Goal: Task Accomplishment & Management: Manage account settings

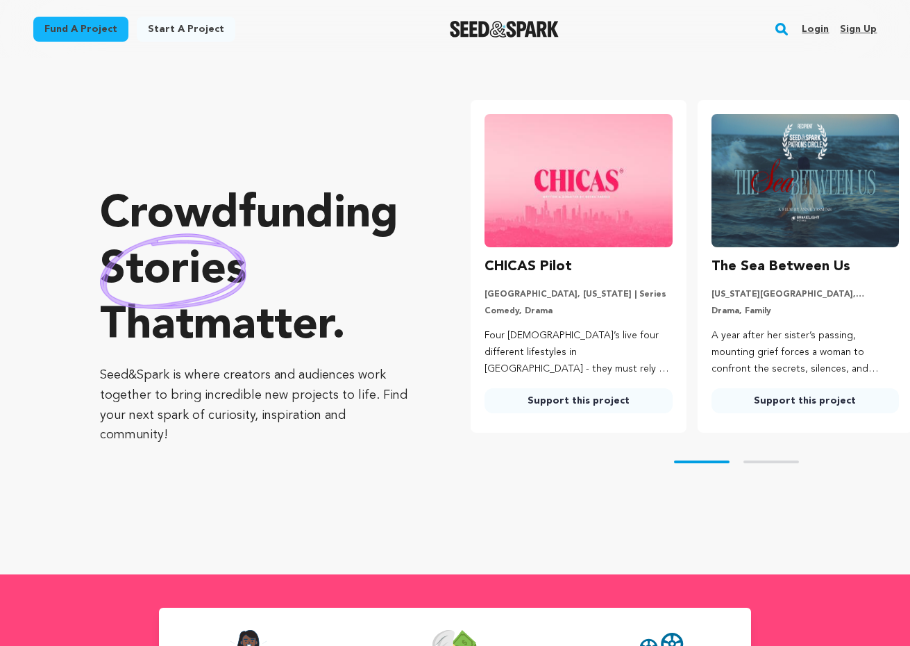
click at [623, 24] on link "Sign up" at bounding box center [858, 29] width 37 height 22
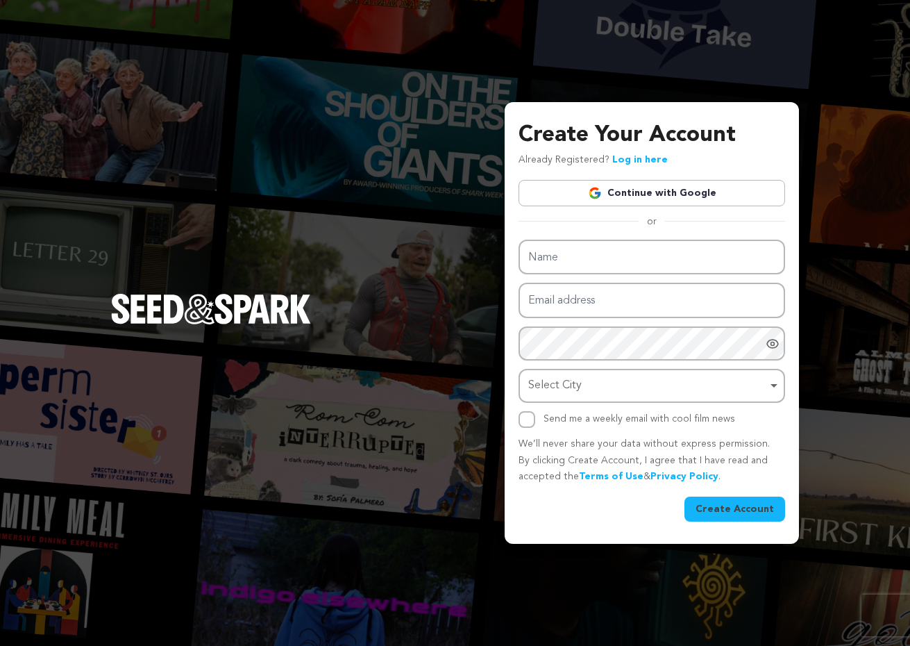
click at [591, 188] on img at bounding box center [595, 193] width 14 height 14
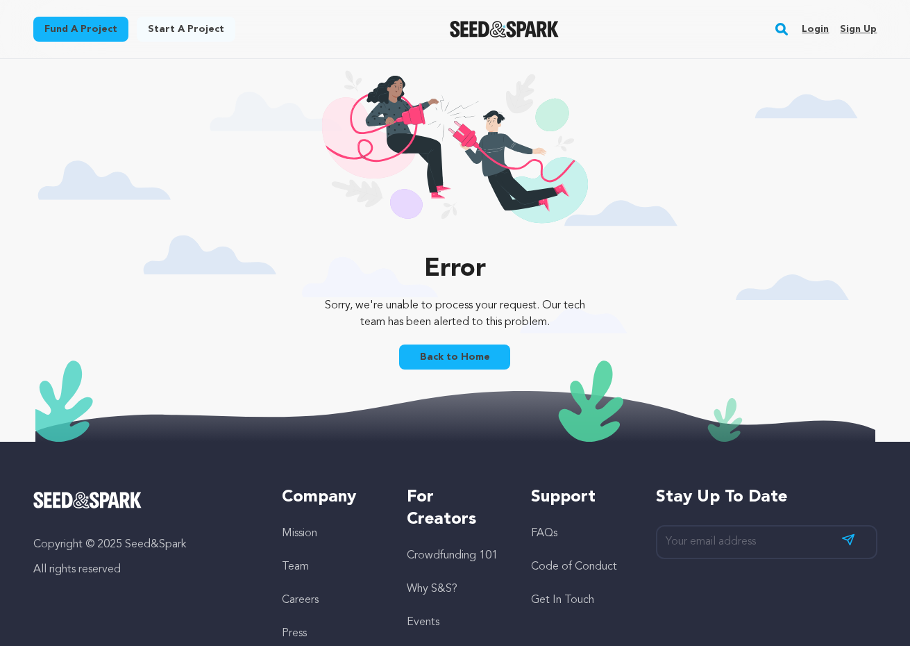
drag, startPoint x: 631, startPoint y: 228, endPoint x: 735, endPoint y: 437, distance: 233.4
click at [735, 437] on main "Fund a project Start a project Search Login Sign up Start a project" at bounding box center [455, 399] width 910 height 798
click at [683, 288] on div "Error Sorry, we're unable to process your request. Our tech team has been alert…" at bounding box center [455, 250] width 844 height 382
click at [531, 28] on img "Seed&Spark Homepage" at bounding box center [504, 29] width 109 height 17
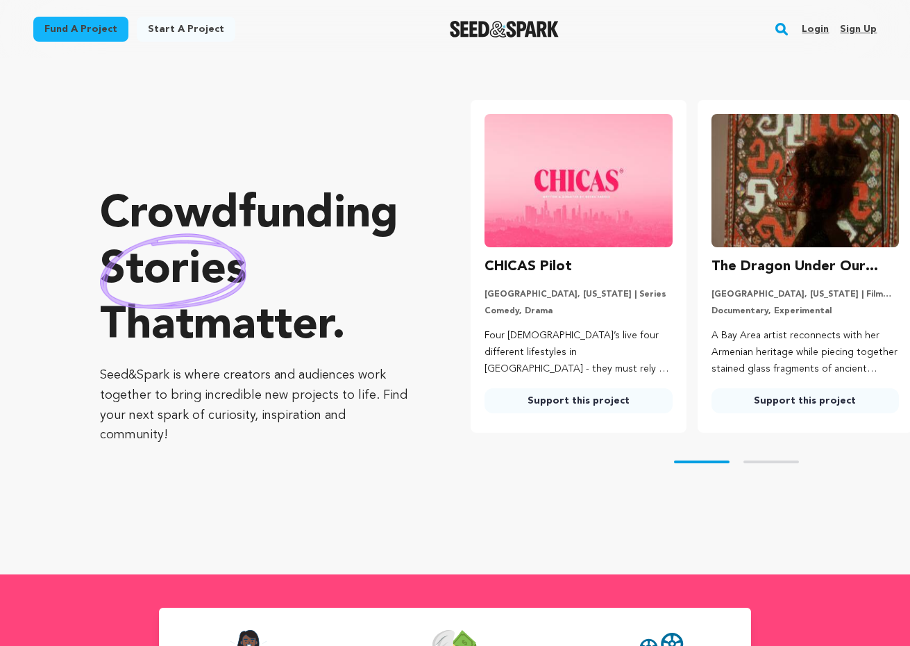
click at [813, 26] on link "Login" at bounding box center [815, 29] width 27 height 22
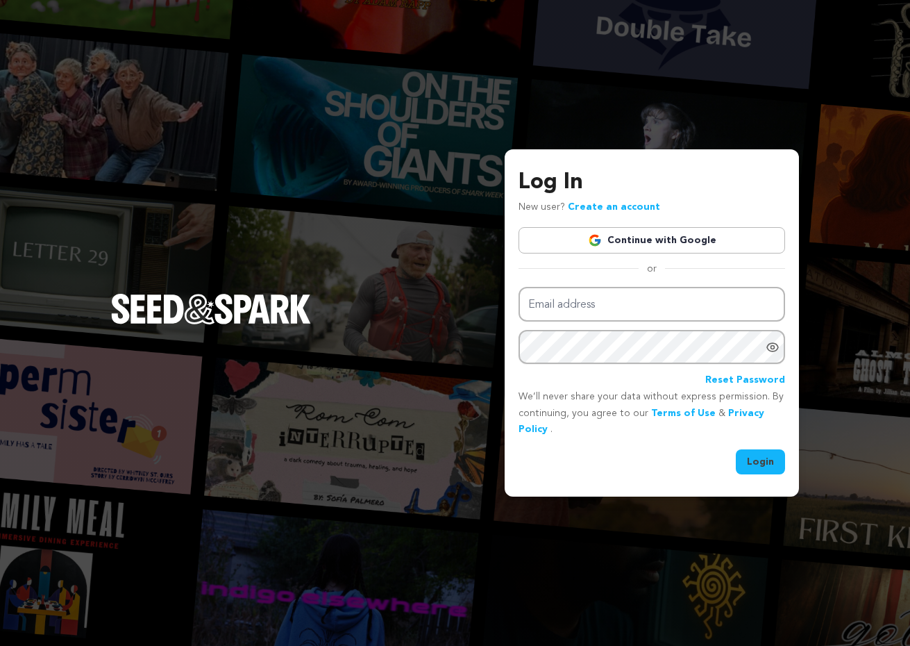
click at [598, 242] on img at bounding box center [595, 240] width 14 height 14
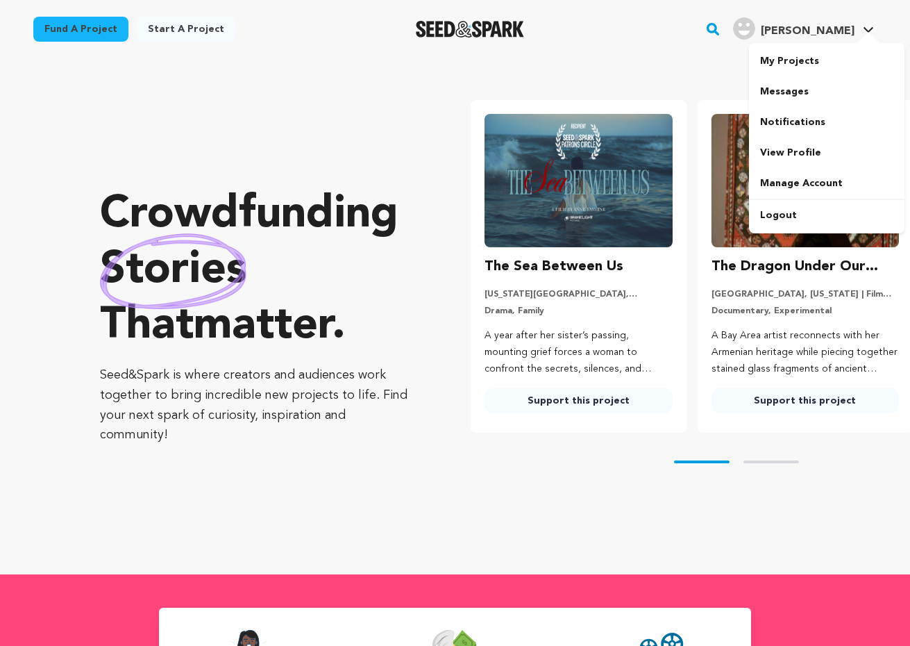
click at [868, 20] on link "Marques A. Marques A." at bounding box center [803, 27] width 146 height 25
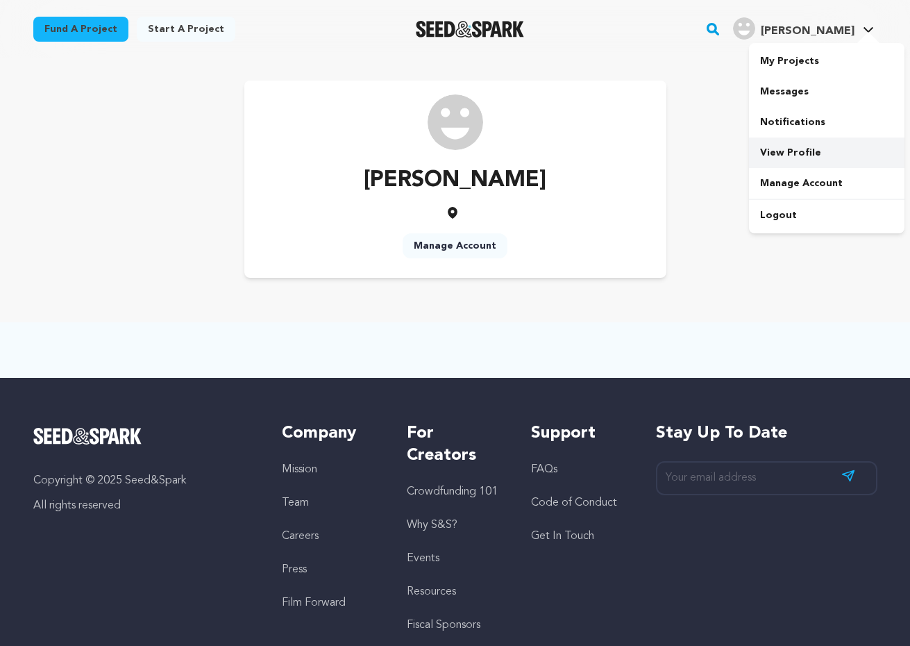
click at [787, 160] on link "View Profile" at bounding box center [826, 152] width 155 height 31
click at [791, 151] on link "View Profile" at bounding box center [826, 152] width 155 height 31
click at [453, 246] on link "Manage Account" at bounding box center [455, 245] width 105 height 25
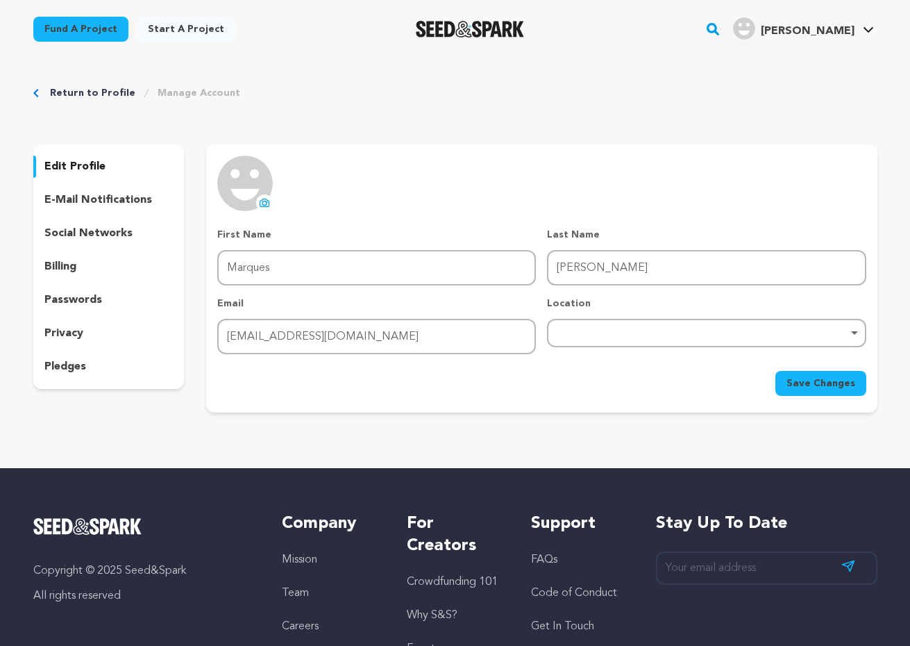
click at [96, 90] on link "Return to Profile" at bounding box center [92, 93] width 85 height 14
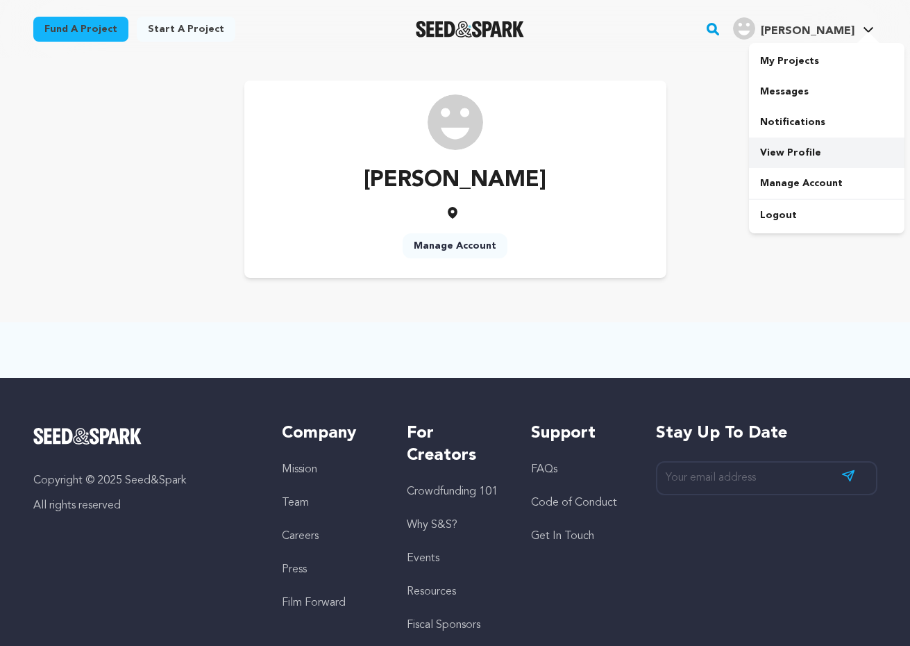
click at [789, 156] on link "View Profile" at bounding box center [826, 152] width 155 height 31
click at [461, 255] on link "Manage Account" at bounding box center [455, 245] width 105 height 25
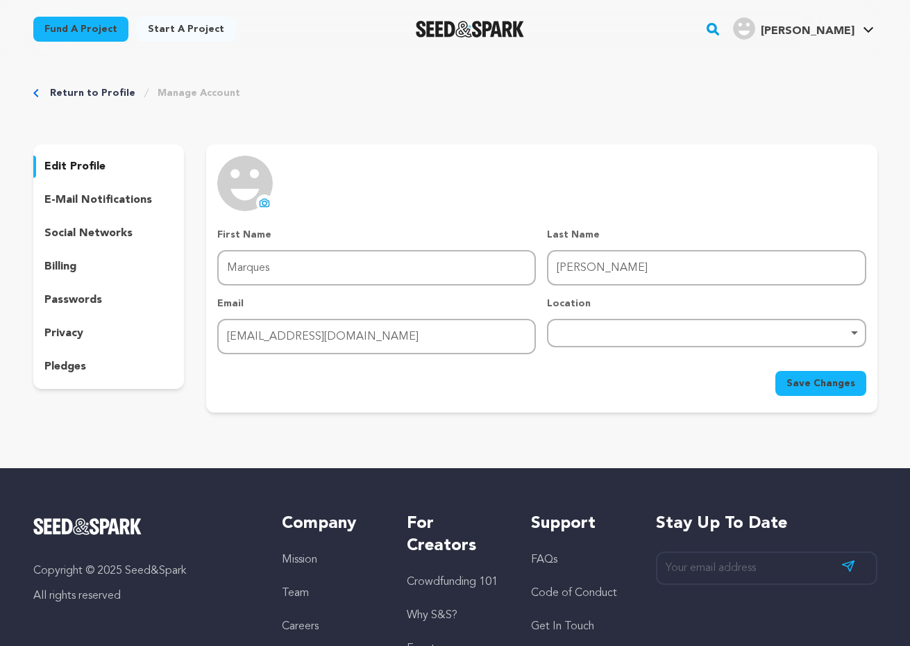
click at [92, 189] on div "e-mail notifications" at bounding box center [108, 200] width 151 height 22
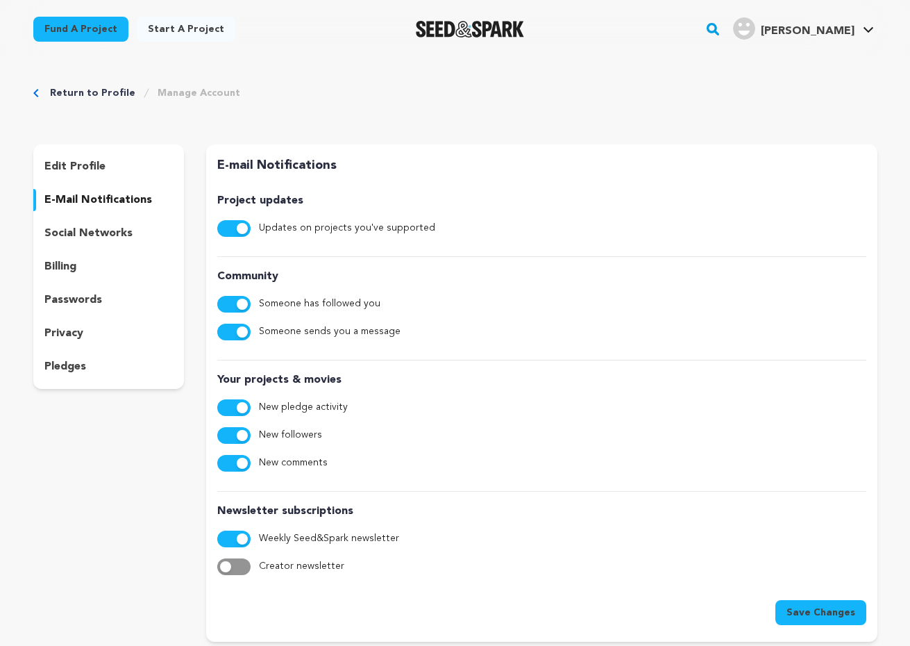
click at [78, 165] on p "edit profile" at bounding box center [74, 166] width 61 height 17
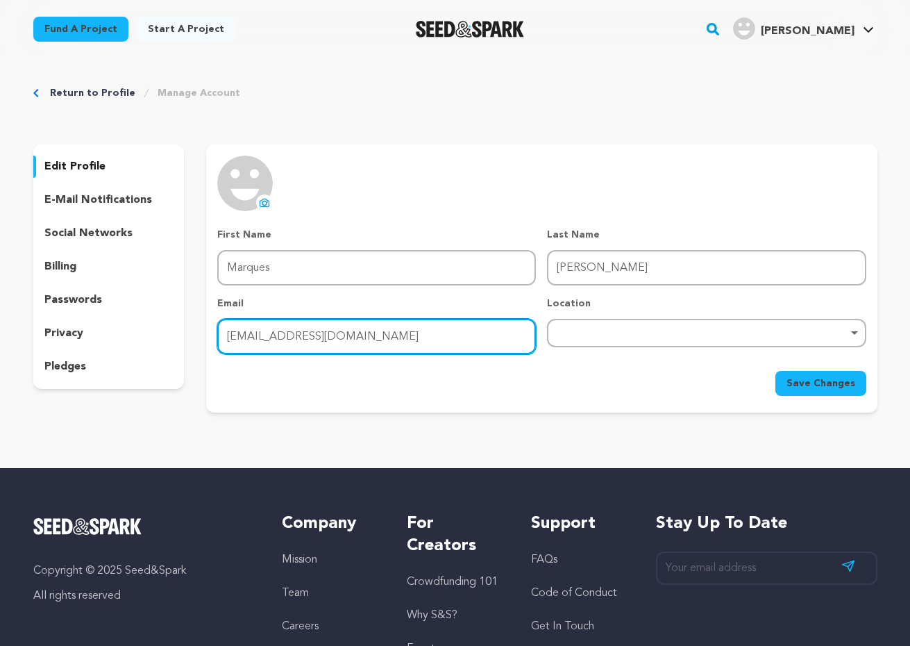
click at [298, 334] on input "[EMAIL_ADDRESS][DOMAIN_NAME]" at bounding box center [376, 336] width 319 height 35
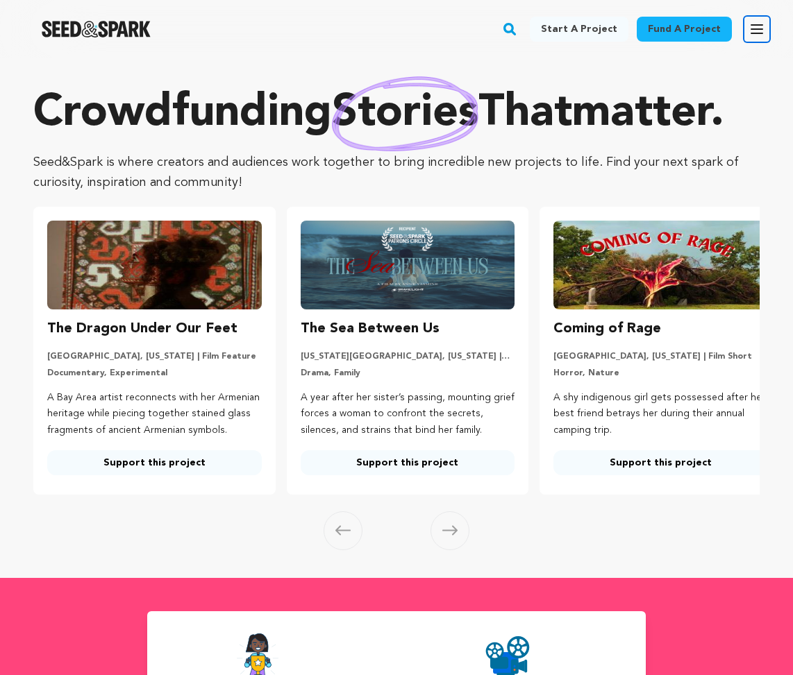
click at [754, 25] on icon "button" at bounding box center [756, 29] width 11 height 8
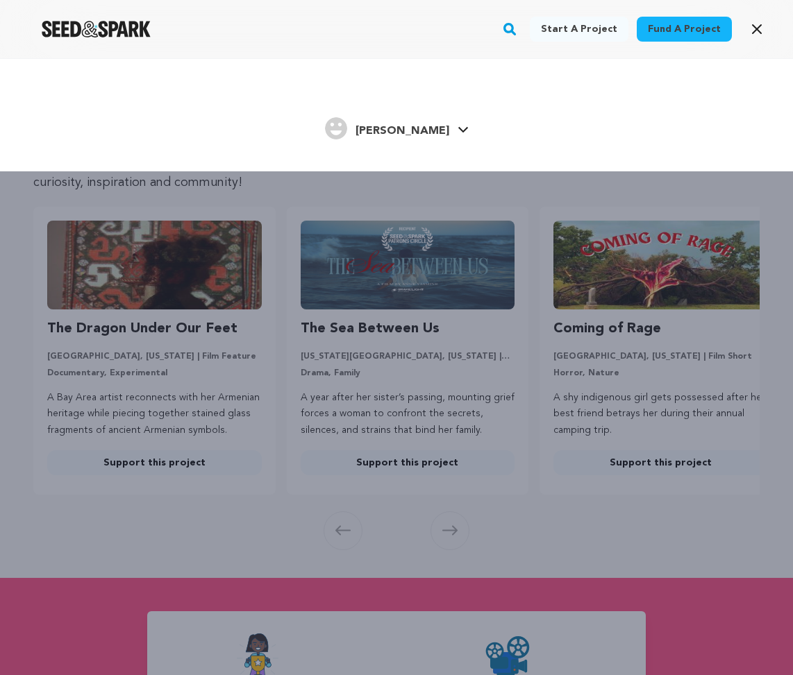
click at [456, 121] on div "Marques A. Marques A." at bounding box center [396, 129] width 709 height 29
click at [457, 127] on icon at bounding box center [462, 129] width 11 height 7
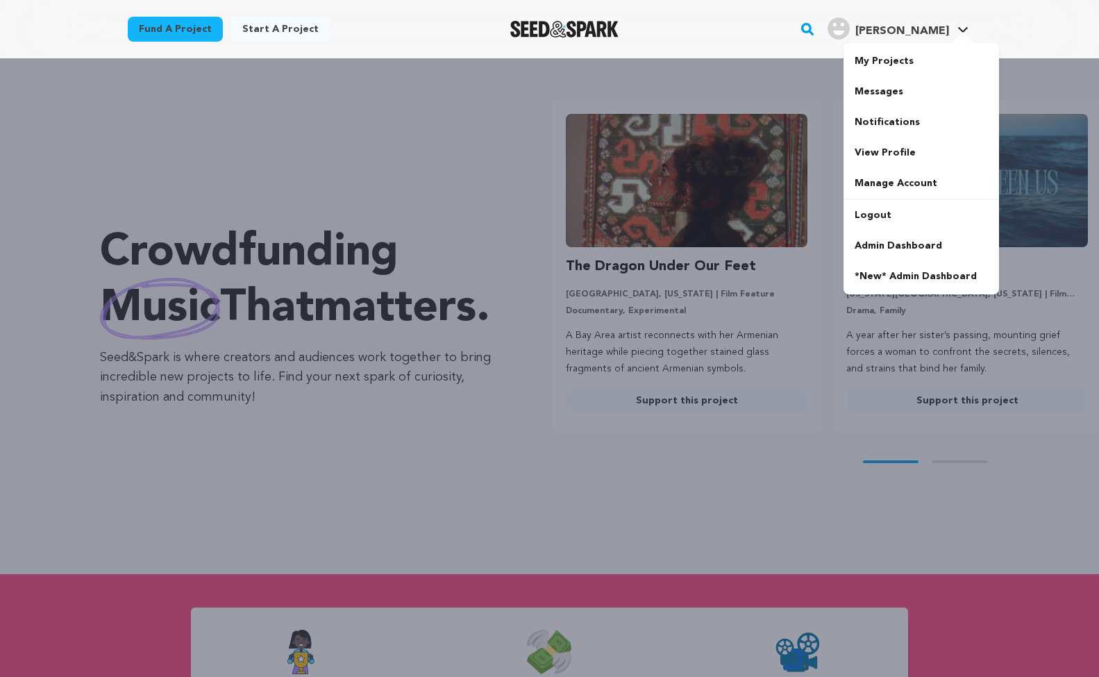
click at [792, 41] on div at bounding box center [963, 39] width 28 height 14
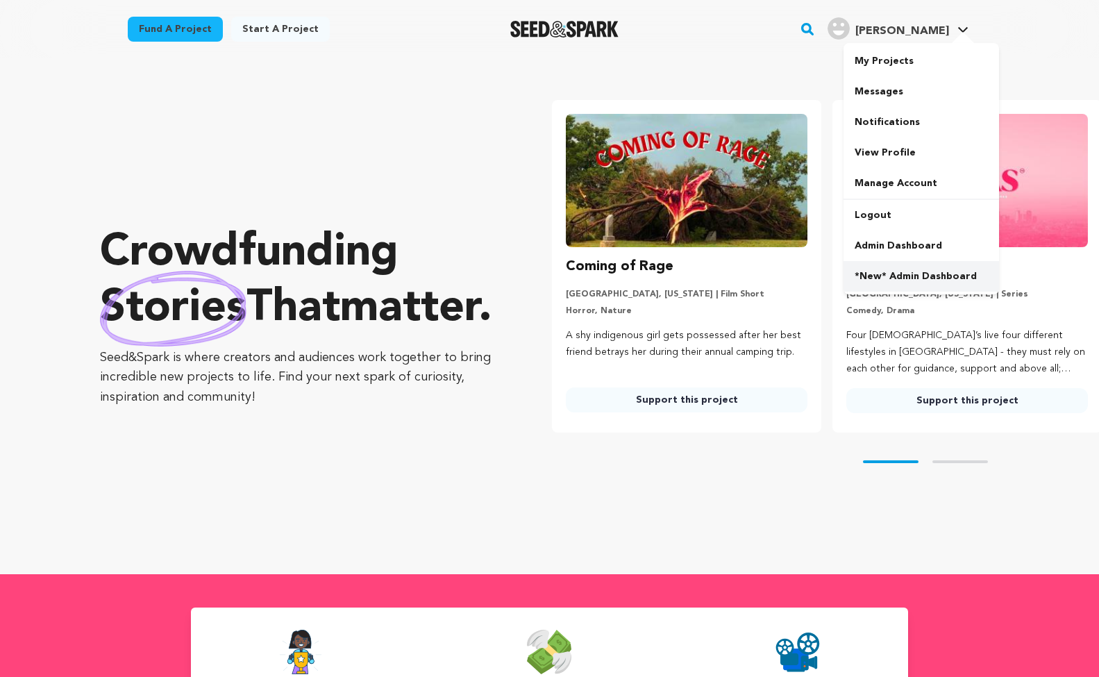
click at [943, 262] on link "*New* Admin Dashboard" at bounding box center [920, 276] width 155 height 31
